Goal: Task Accomplishment & Management: Complete application form

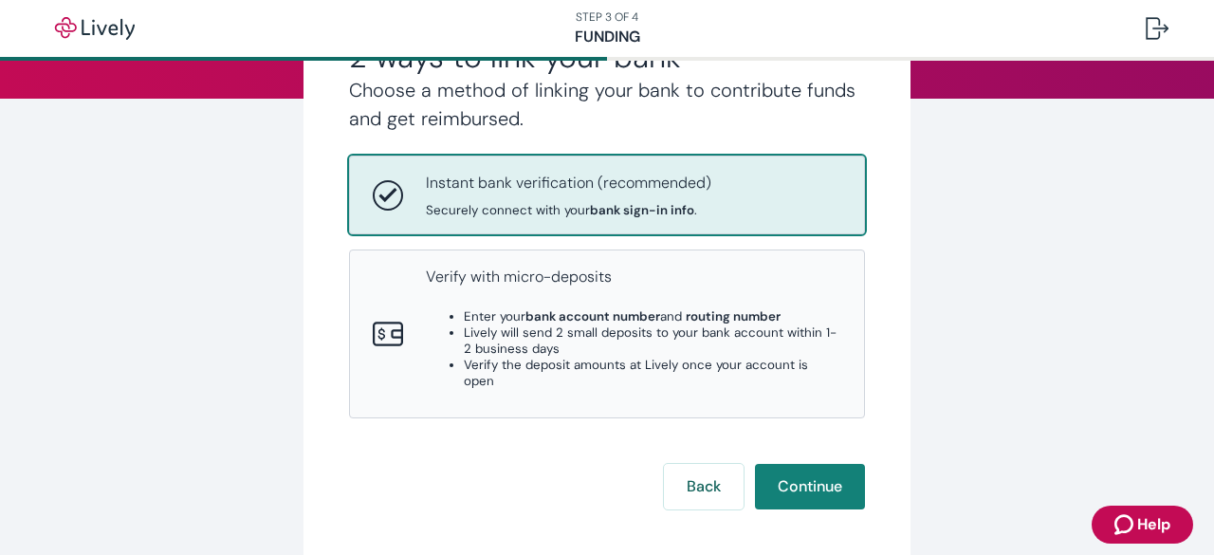
scroll to position [251, 0]
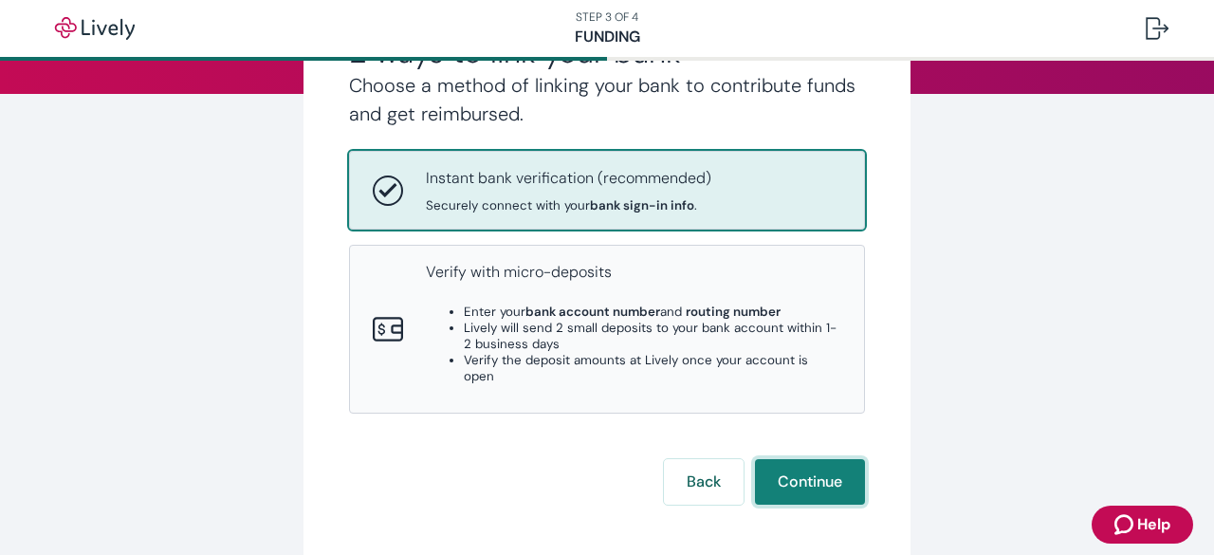
click at [809, 459] on button "Continue" at bounding box center [810, 482] width 110 height 46
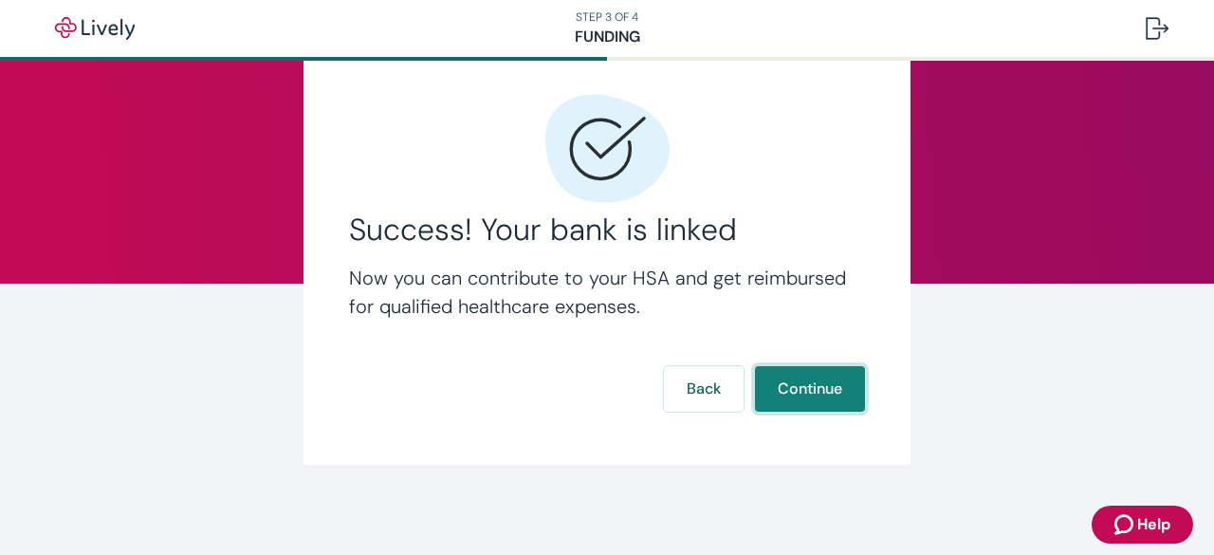
click at [781, 393] on button "Continue" at bounding box center [810, 389] width 110 height 46
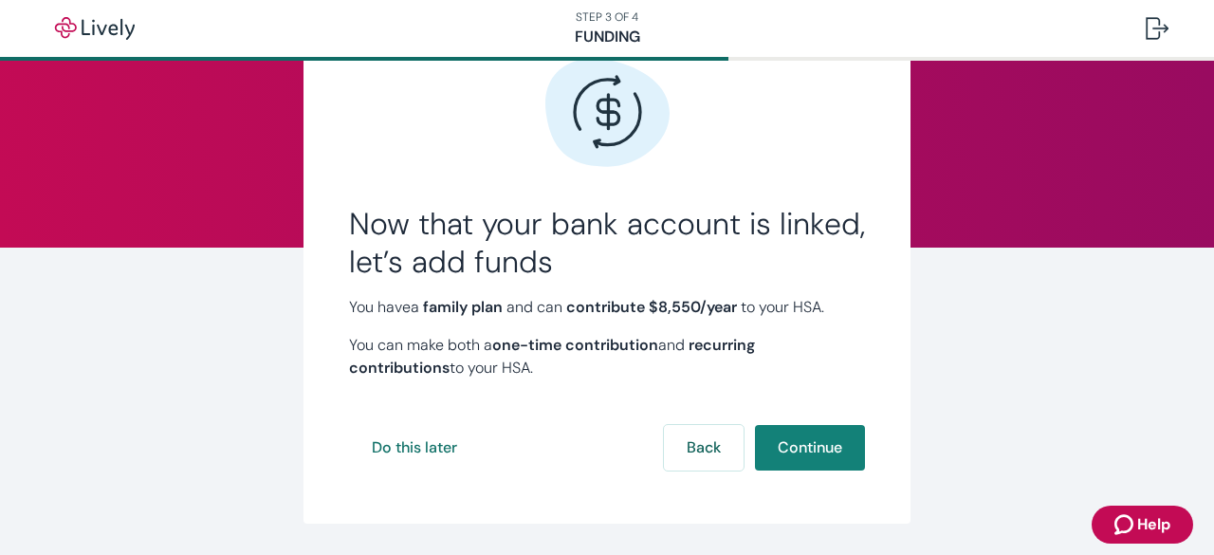
scroll to position [101, 0]
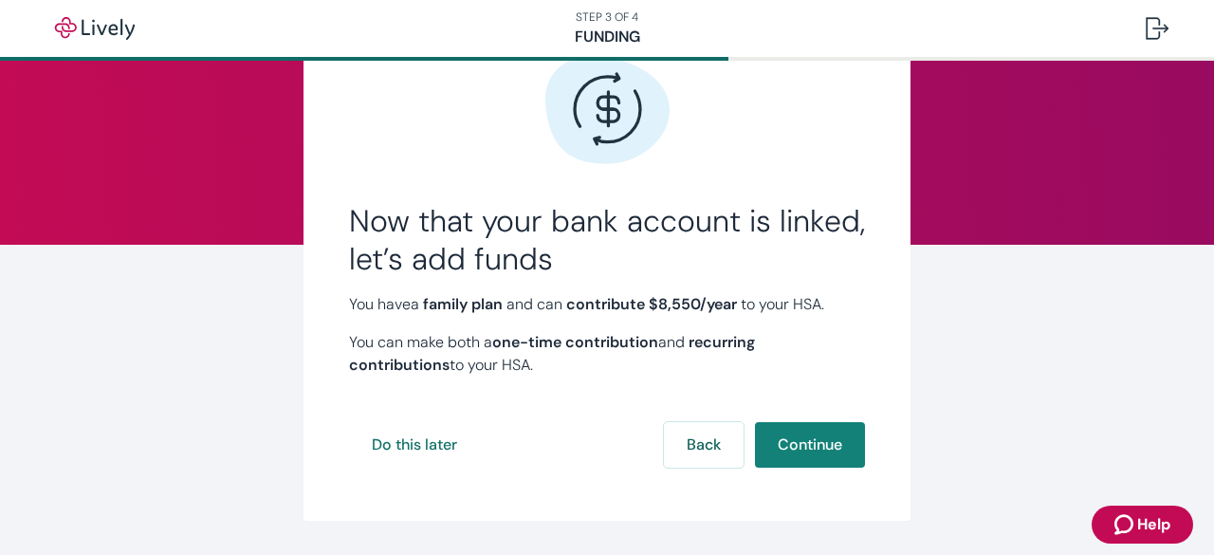
click at [802, 438] on button "Continue" at bounding box center [810, 445] width 110 height 46
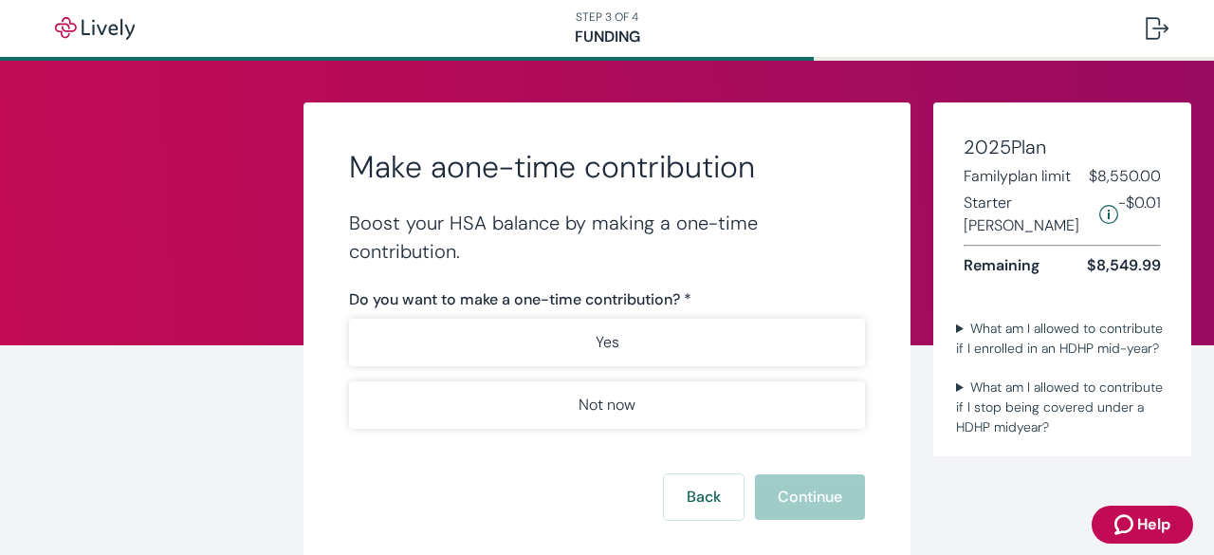
click at [662, 353] on button "Yes" at bounding box center [607, 342] width 516 height 47
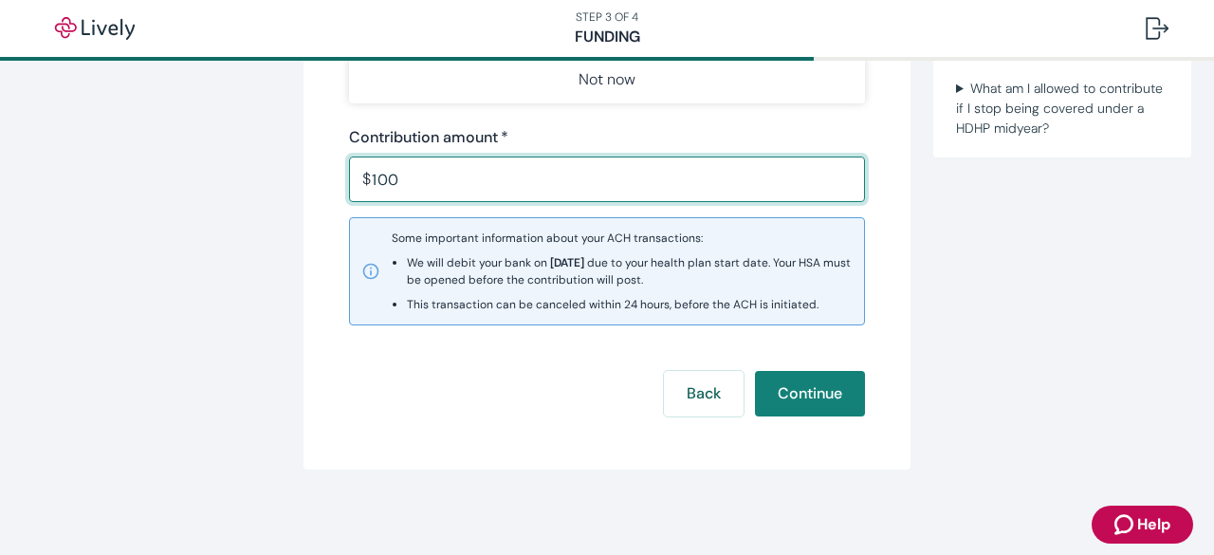
scroll to position [328, 0]
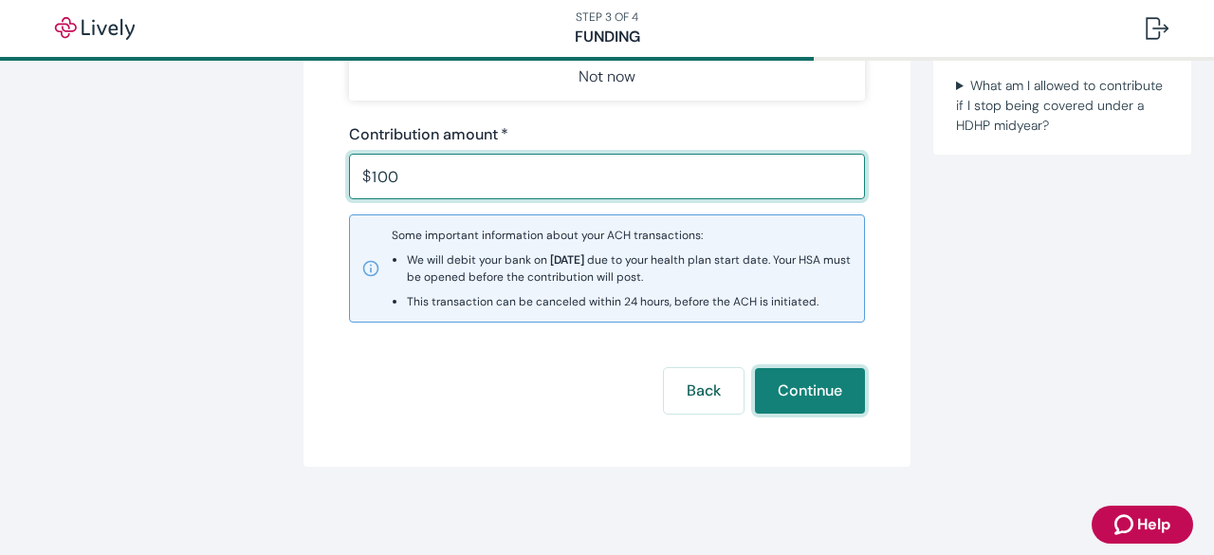
type input "100.00"
click at [808, 401] on button "Continue" at bounding box center [810, 391] width 110 height 46
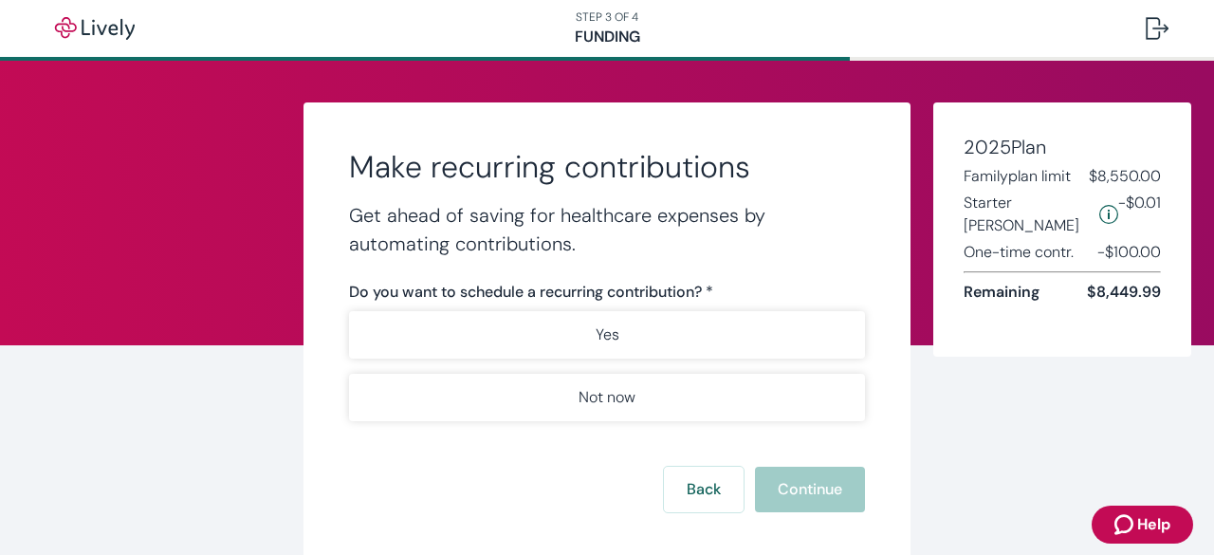
click at [696, 340] on button "Yes" at bounding box center [607, 334] width 516 height 47
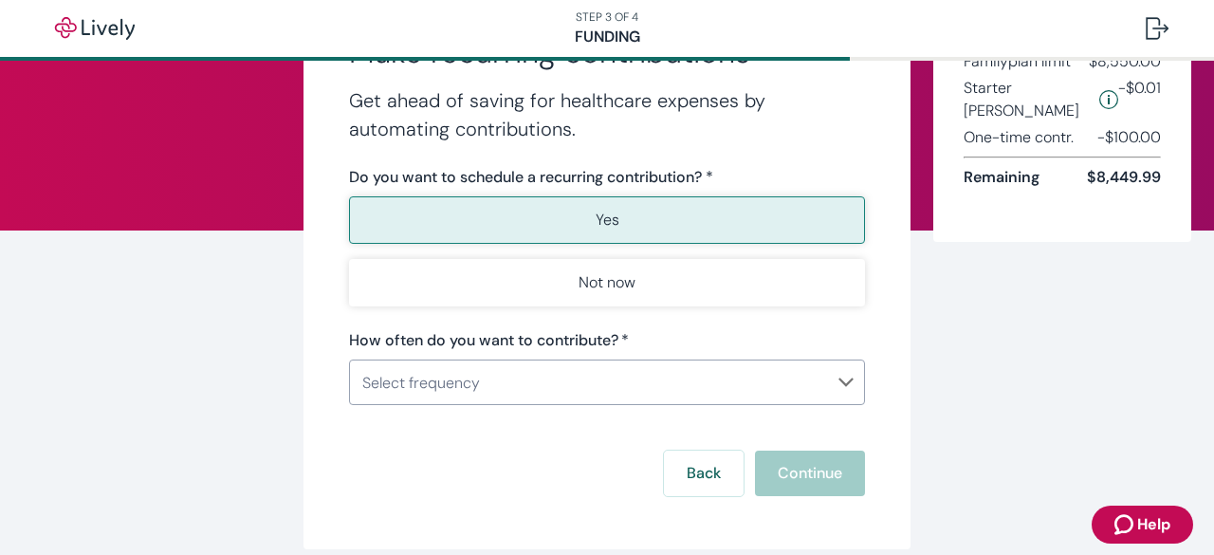
scroll to position [127, 0]
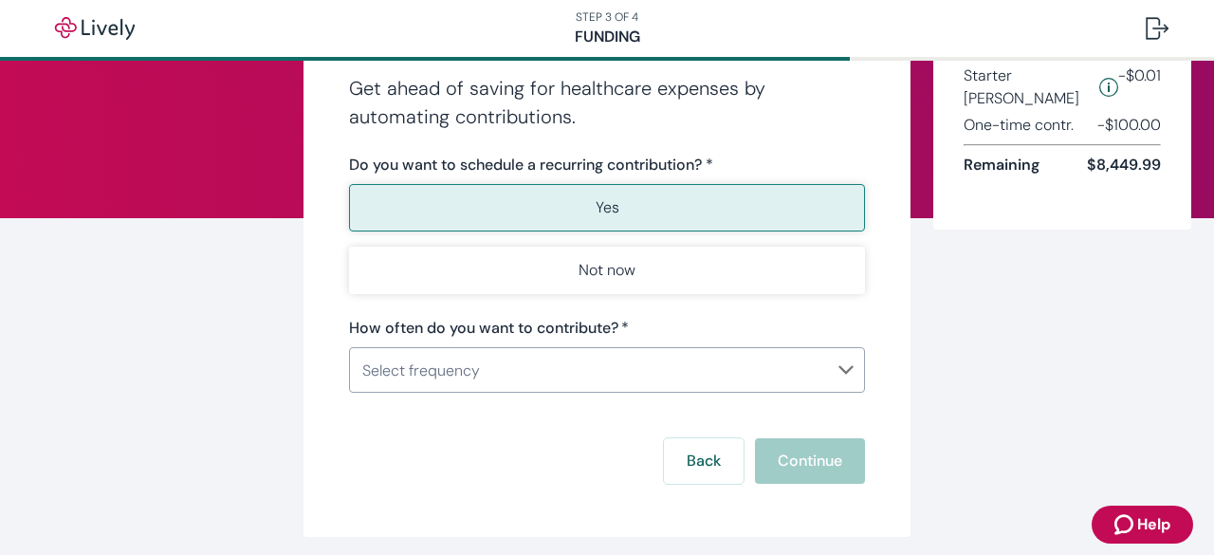
click at [700, 371] on body "STEP 3 OF 4 Funding Make recurring contributions Get ahead of saving for health…" at bounding box center [607, 277] width 1214 height 555
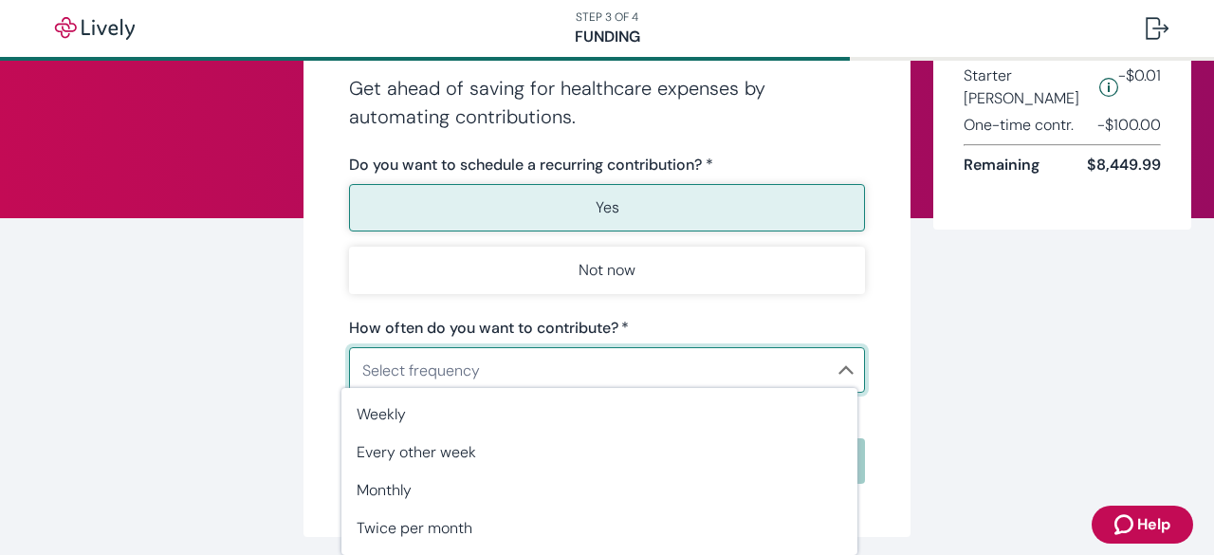
click at [592, 518] on span "Twice per month" at bounding box center [599, 528] width 485 height 23
type input "TwicePerMonth"
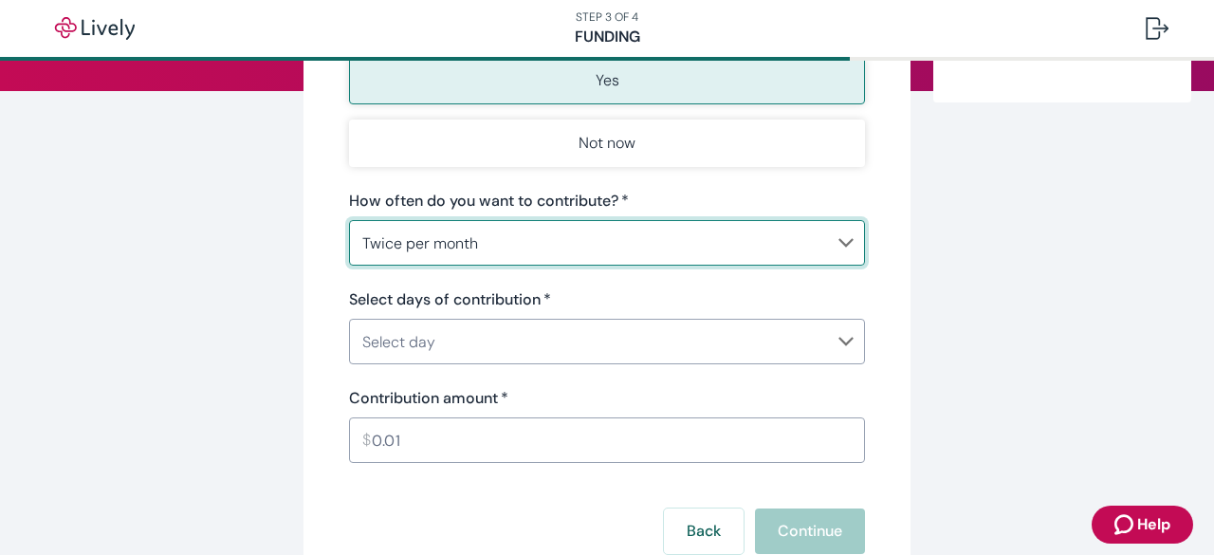
scroll to position [255, 0]
click at [676, 342] on body "STEP 3 OF 4 Funding Make recurring contributions Get ahead of saving for health…" at bounding box center [607, 277] width 1214 height 555
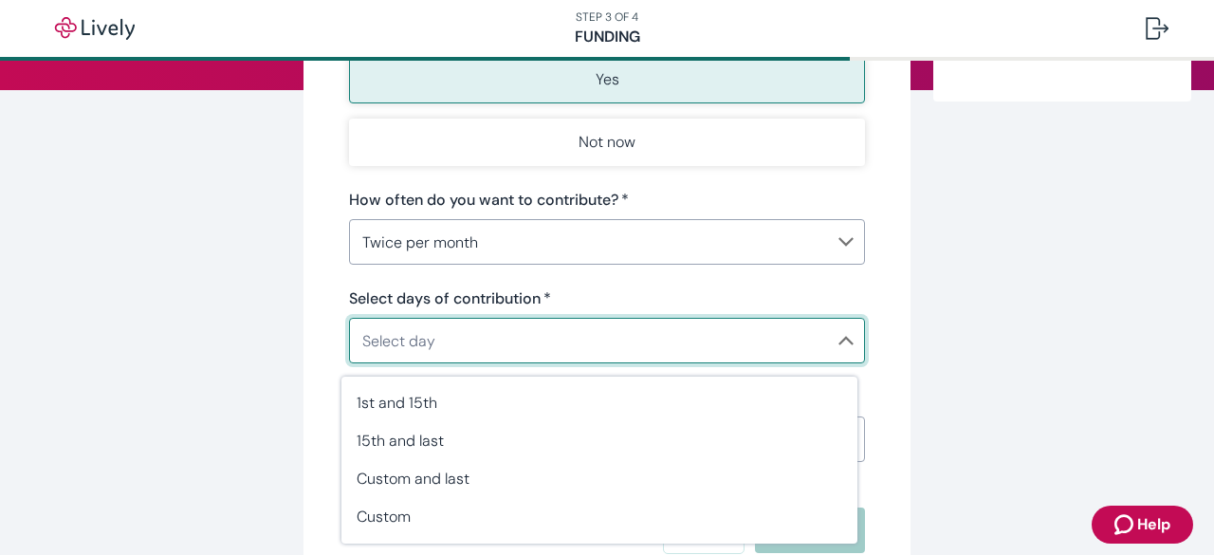
click at [607, 431] on span "15th and last" at bounding box center [599, 441] width 485 height 23
type input "TwicePerMonth15thAndLast"
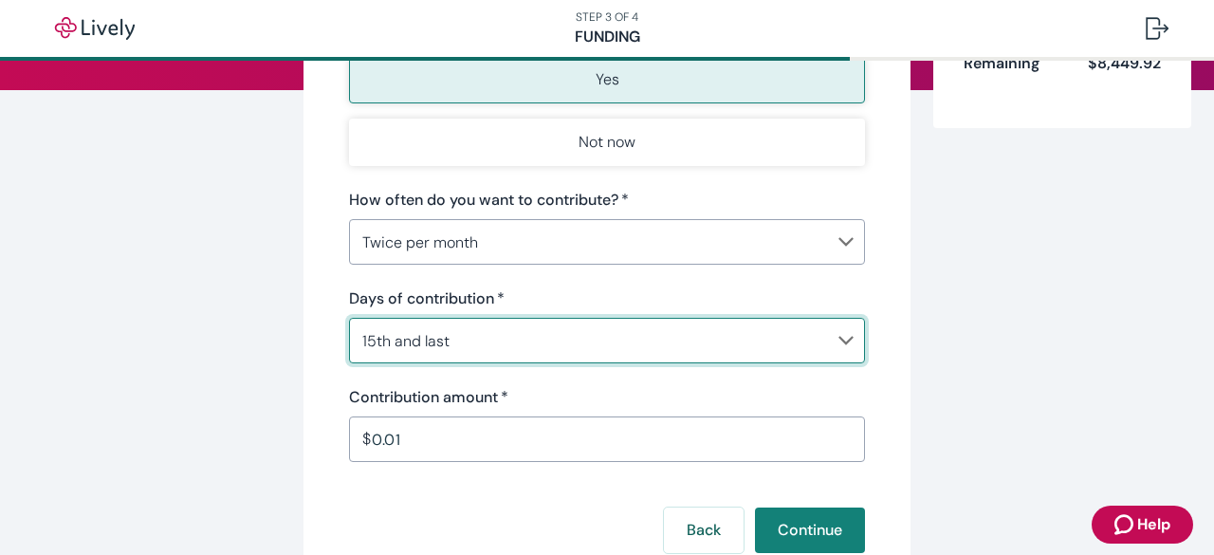
click at [586, 416] on div "$ 0.01 ​" at bounding box center [607, 439] width 516 height 46
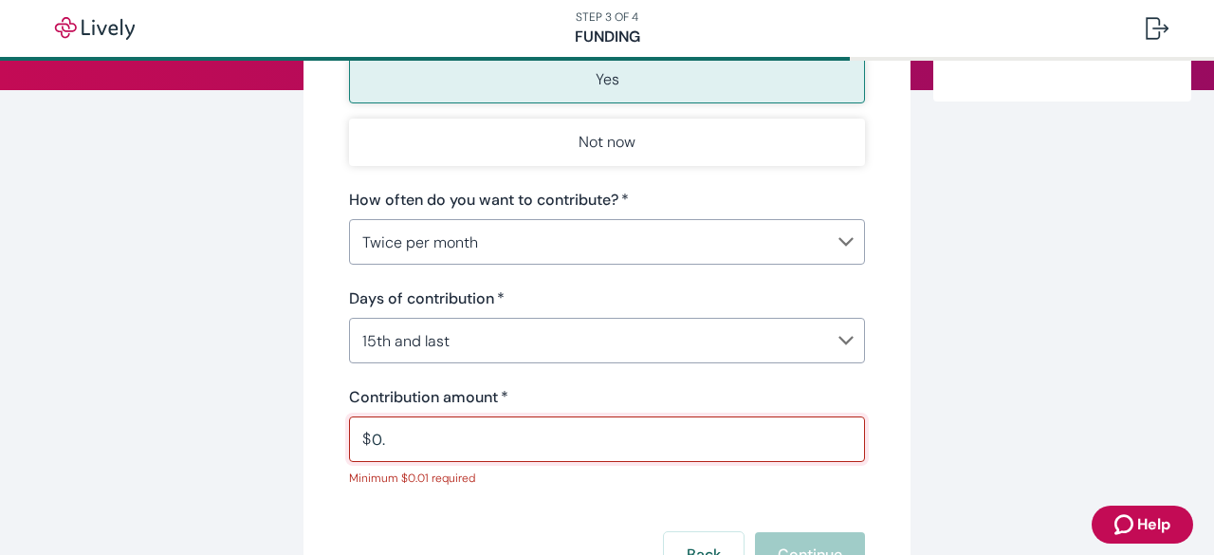
type input "0"
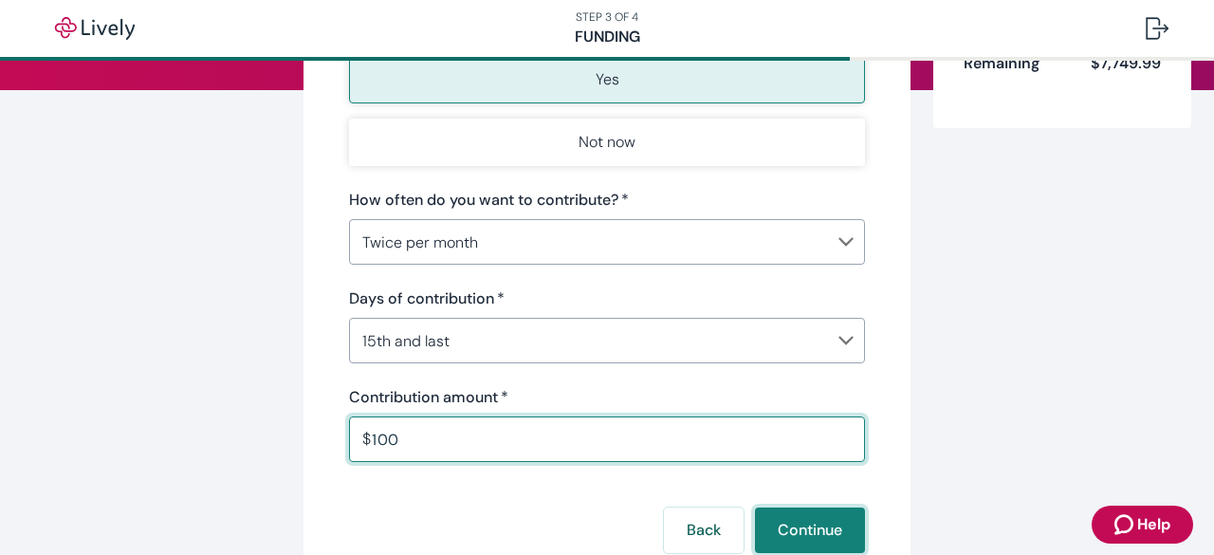
type input "100.00"
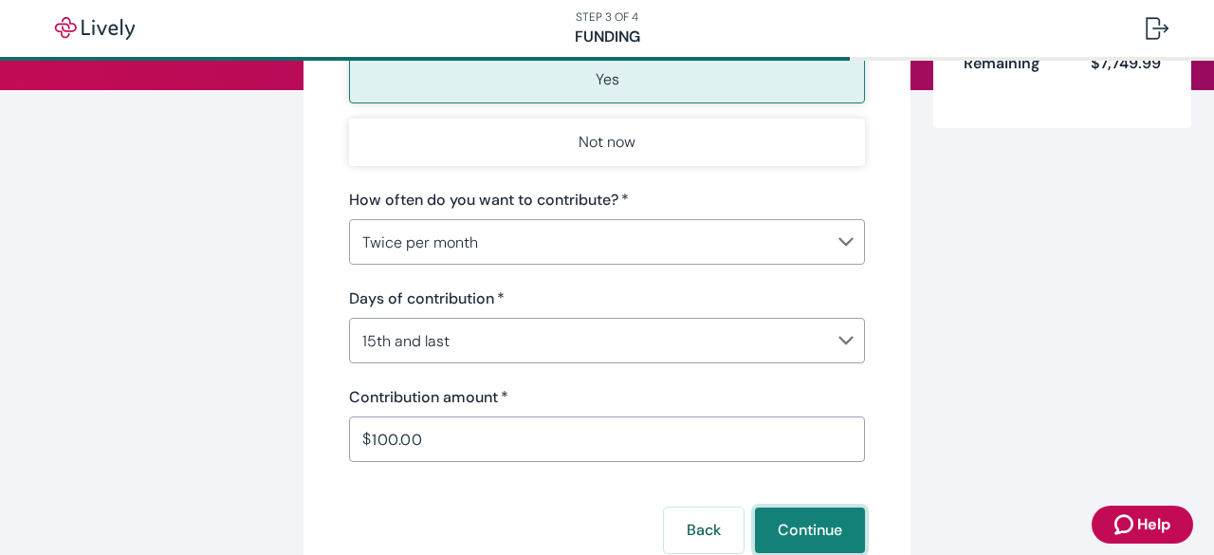
click at [795, 527] on button "Continue" at bounding box center [810, 530] width 110 height 46
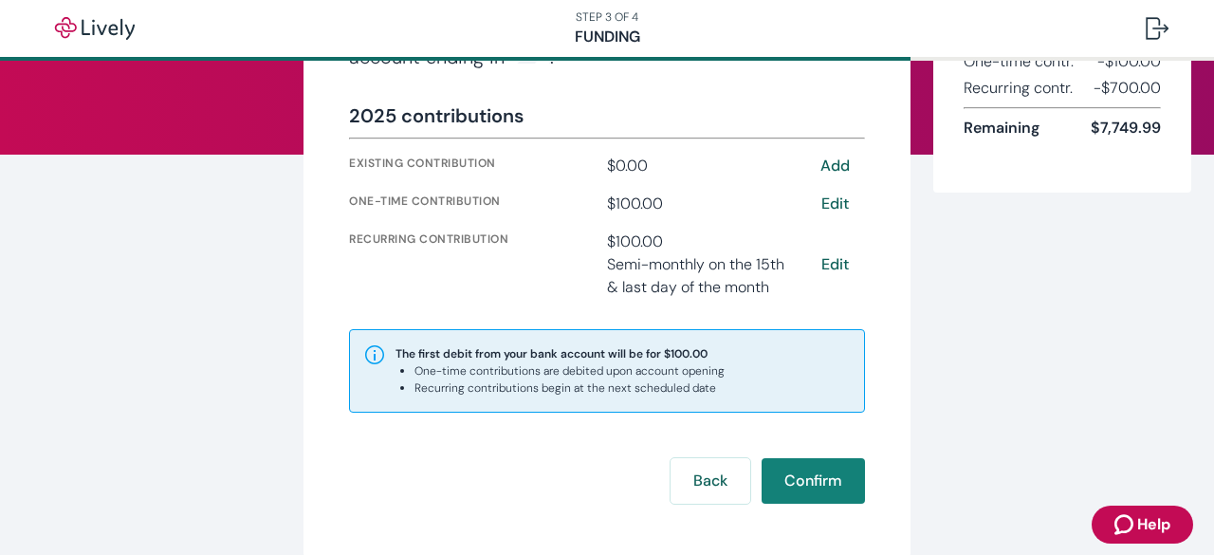
scroll to position [179, 0]
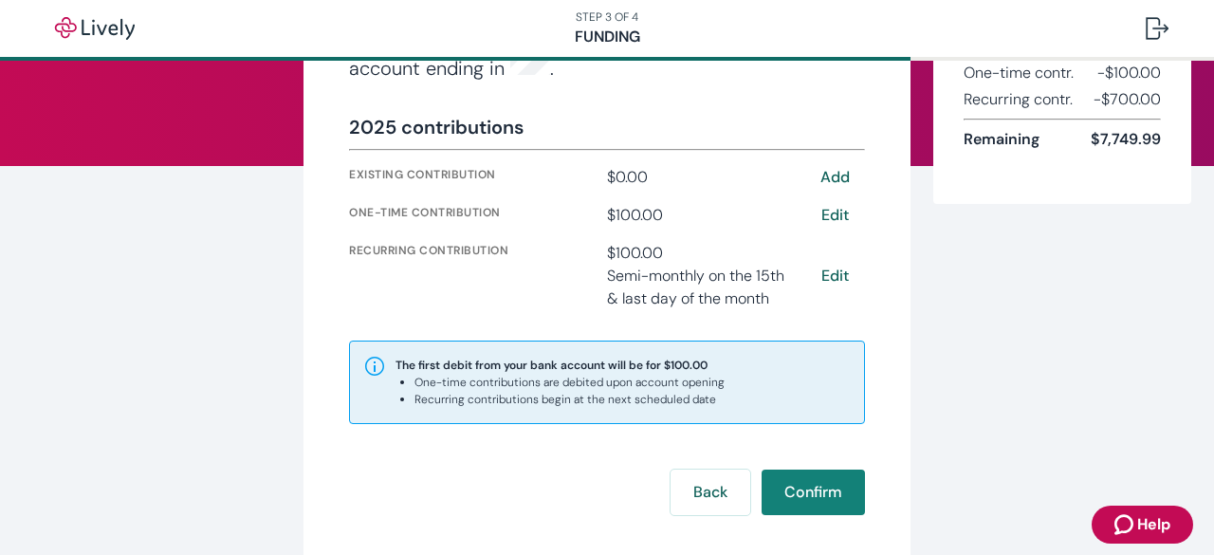
click at [825, 208] on button "Edit" at bounding box center [834, 215] width 61 height 23
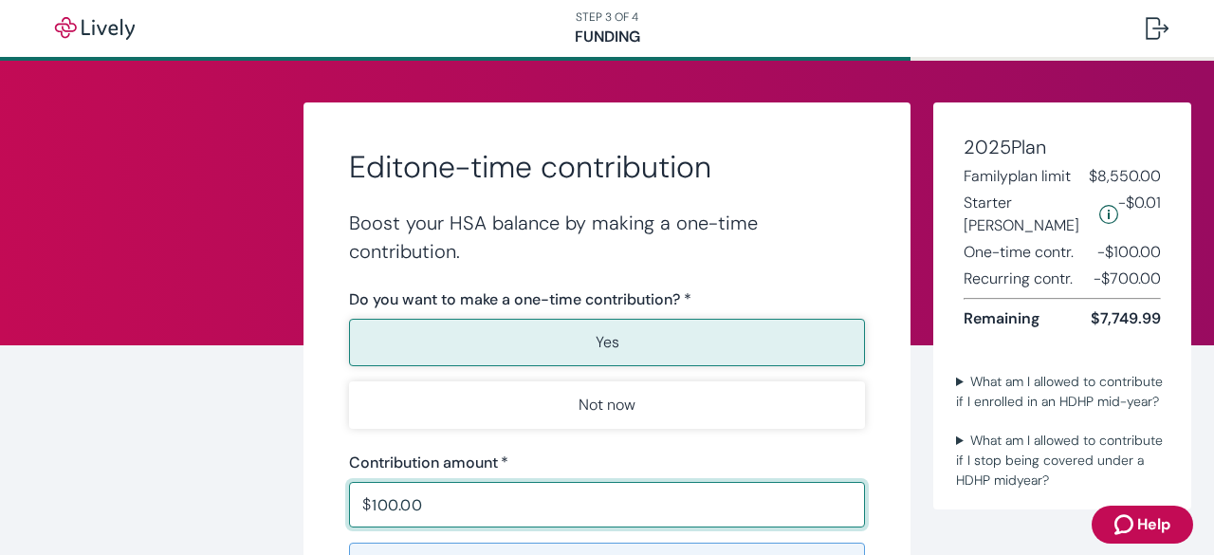
click at [655, 403] on button "Not now" at bounding box center [607, 404] width 516 height 47
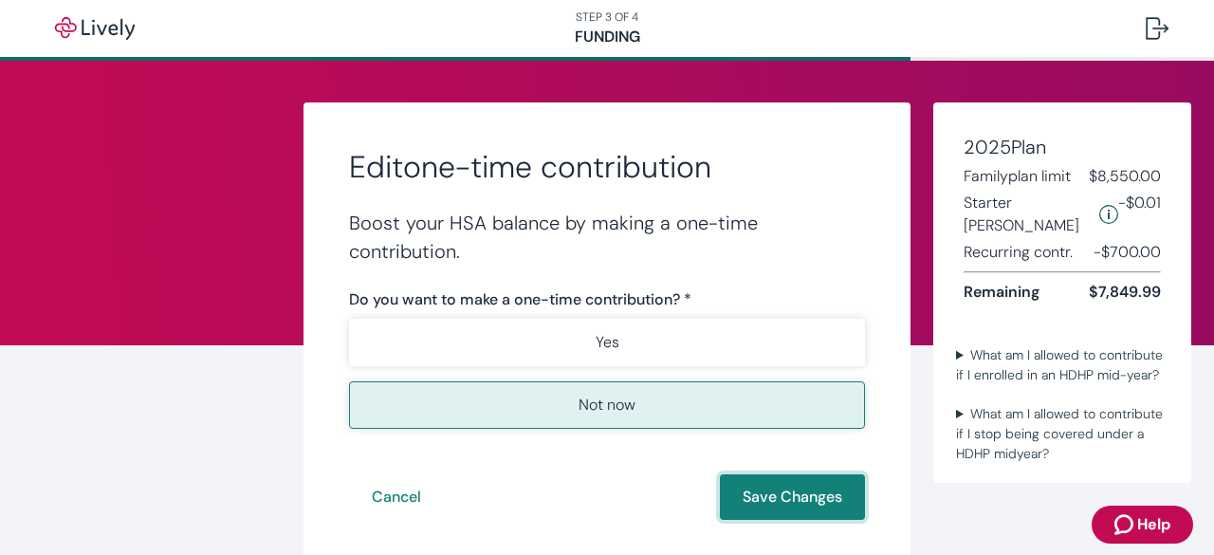
click at [724, 487] on button "Save Changes" at bounding box center [792, 497] width 145 height 46
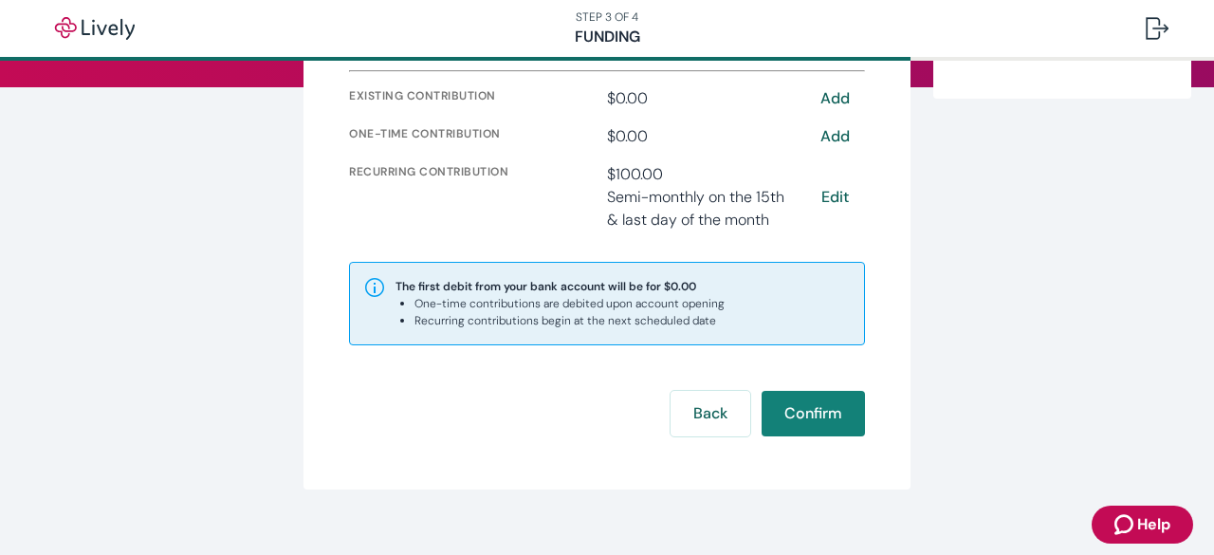
scroll to position [259, 0]
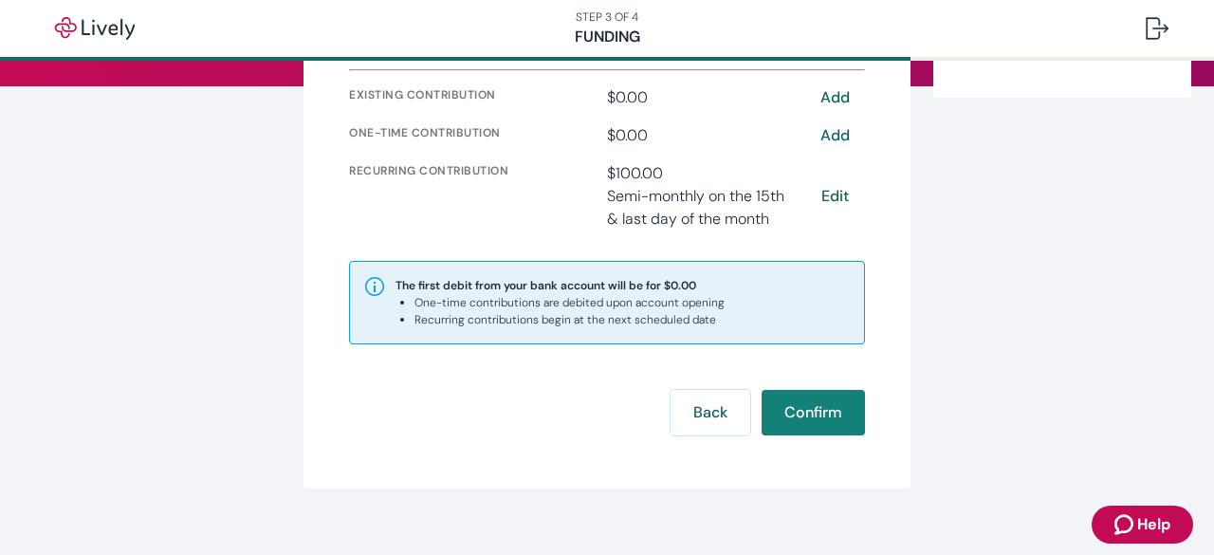
click at [790, 405] on button "Confirm" at bounding box center [812, 413] width 103 height 46
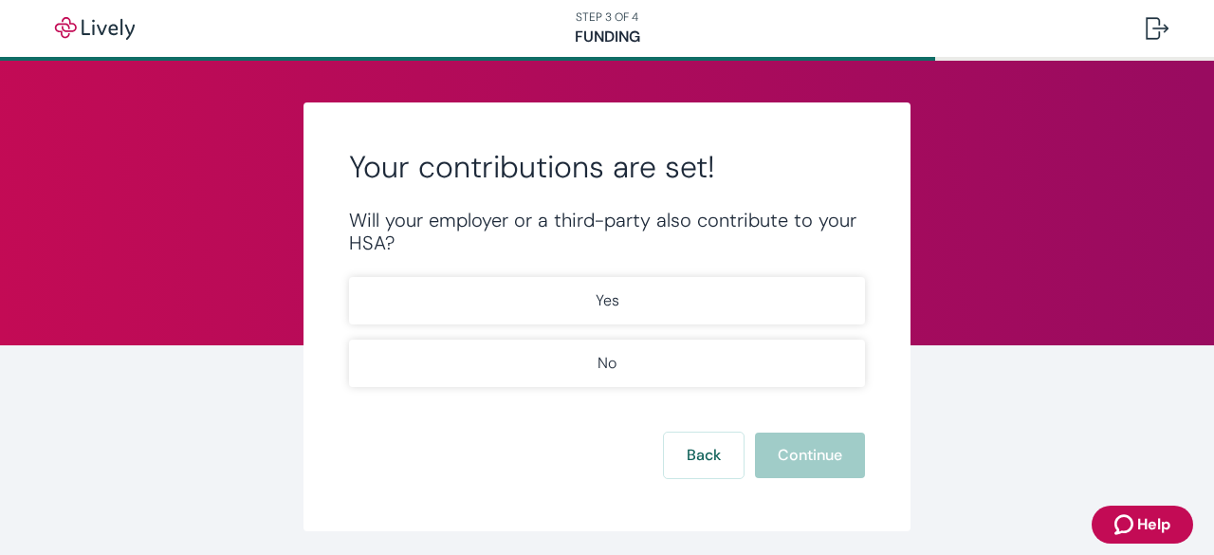
click at [651, 356] on button "No" at bounding box center [607, 362] width 516 height 47
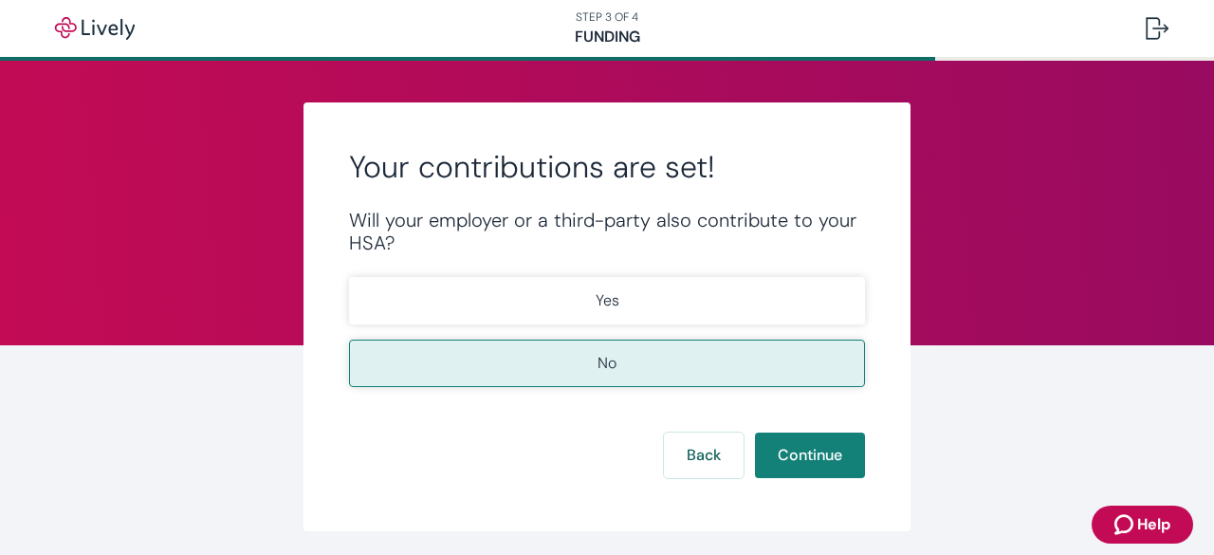
click at [779, 427] on form "Will your employer or a third-party also contribute to your HSA? Yes No Back Co…" at bounding box center [607, 343] width 516 height 269
click at [782, 448] on button "Continue" at bounding box center [810, 455] width 110 height 46
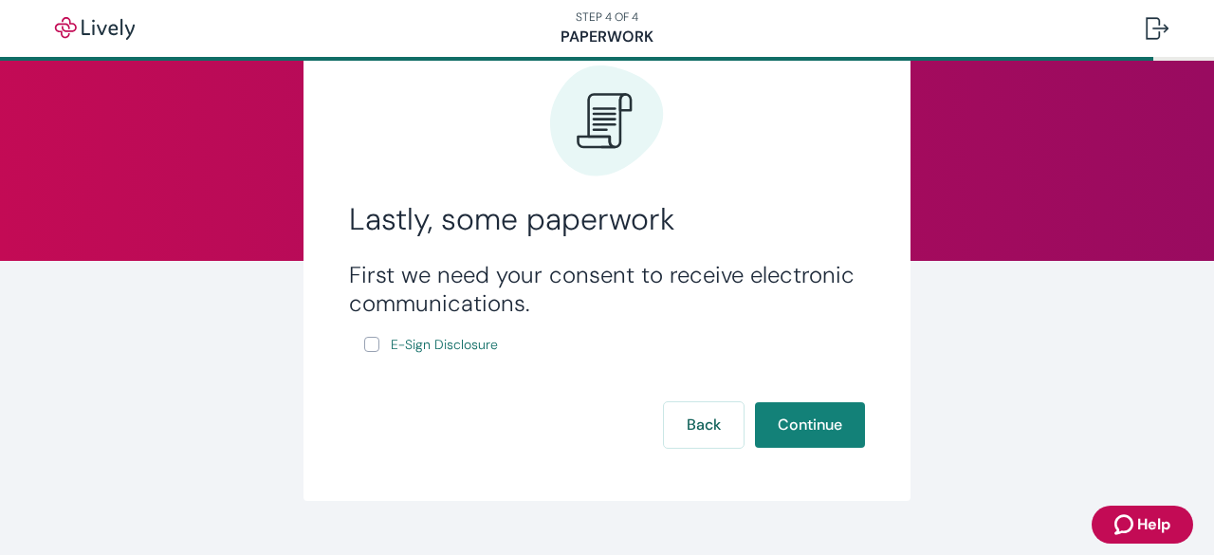
scroll to position [100, 0]
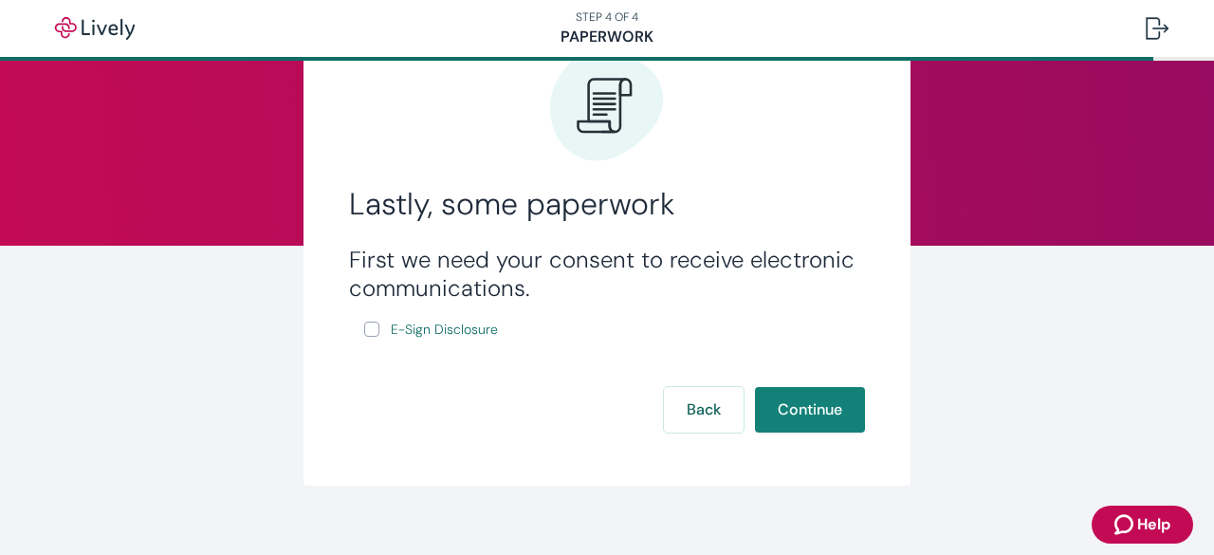
click at [367, 320] on label "E-Sign Disclosure" at bounding box center [432, 330] width 137 height 24
click at [367, 321] on input "E-Sign Disclosure" at bounding box center [371, 328] width 15 height 15
checkbox input "true"
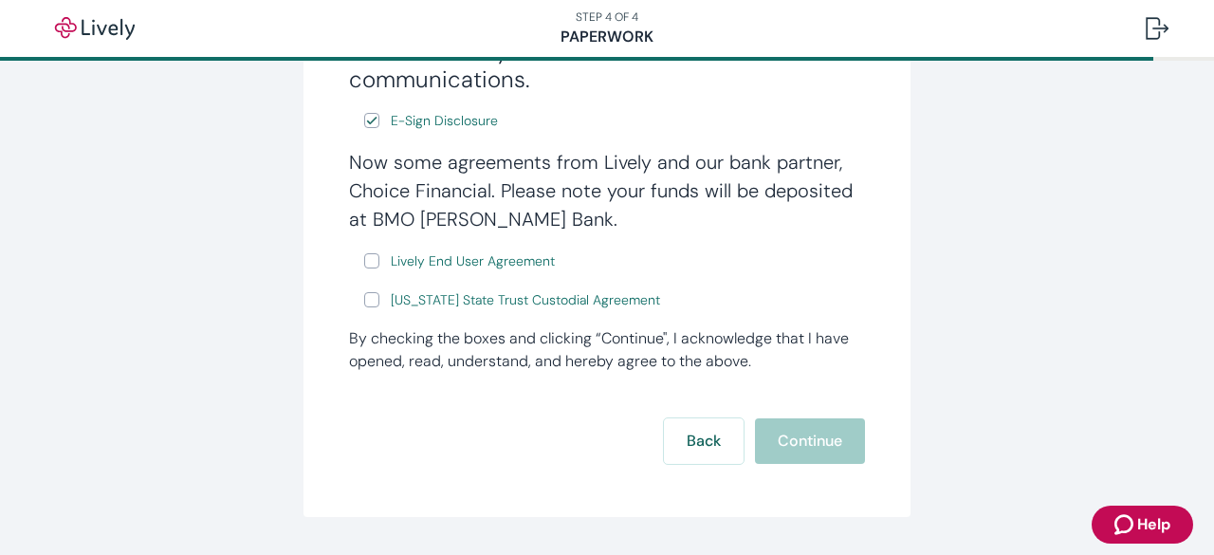
scroll to position [308, 0]
click at [368, 261] on input "Lively End User Agreement" at bounding box center [371, 260] width 15 height 15
checkbox input "true"
click at [365, 300] on input "[US_STATE] State Trust Custodial Agreement" at bounding box center [371, 299] width 15 height 15
checkbox input "true"
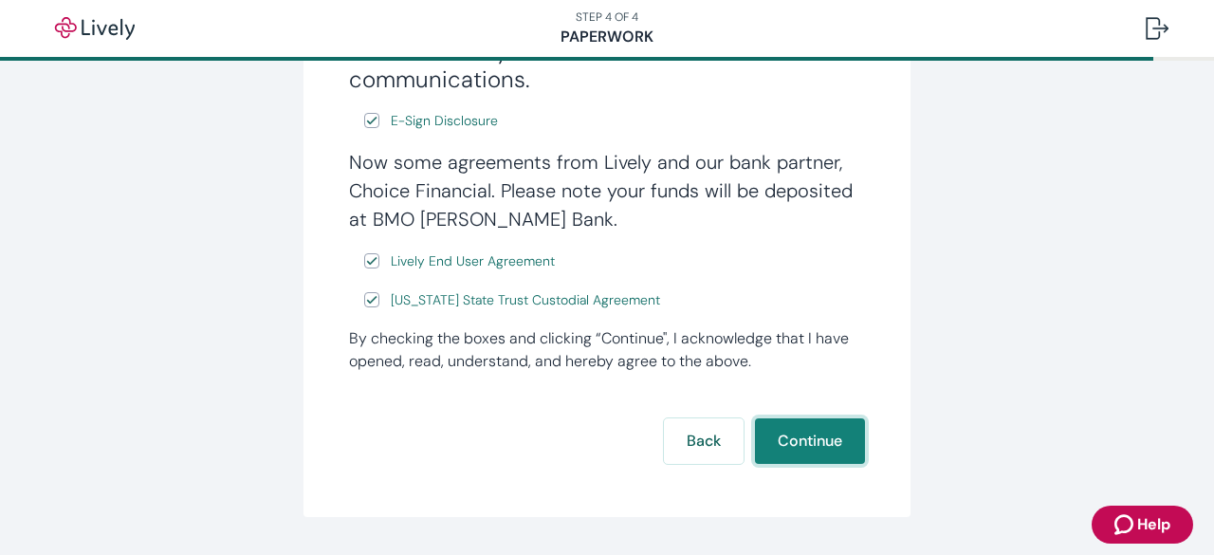
click at [814, 437] on button "Continue" at bounding box center [810, 441] width 110 height 46
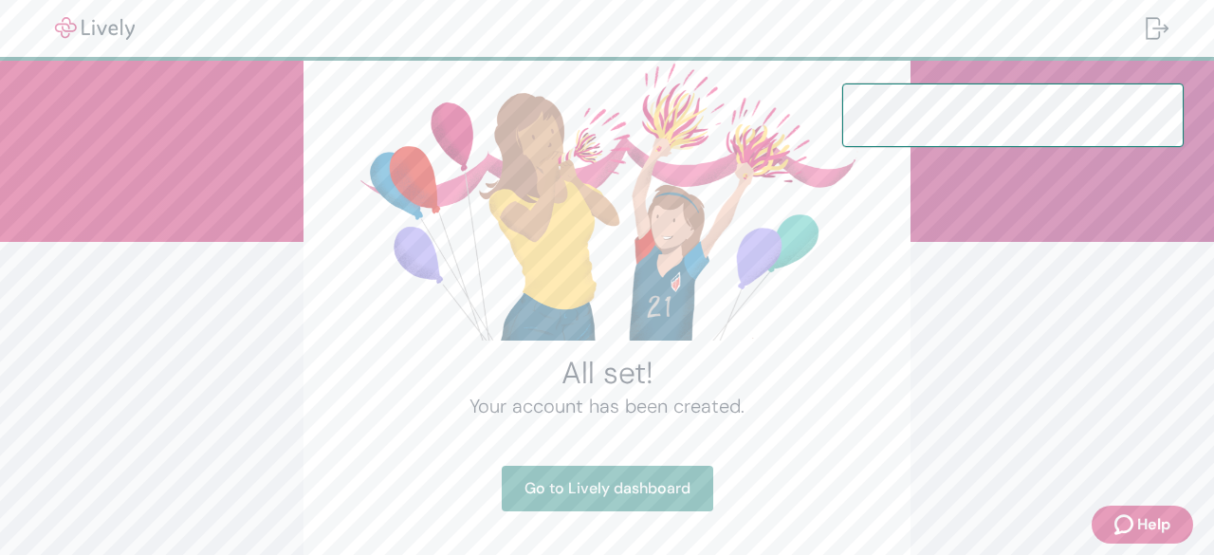
scroll to position [102, 0]
